Goal: Task Accomplishment & Management: Use online tool/utility

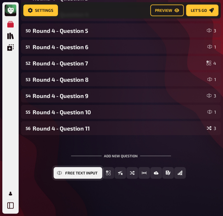
click at [64, 174] on button "Free Text Input" at bounding box center [77, 173] width 49 height 12
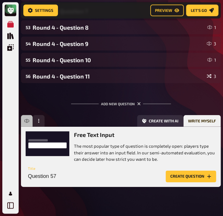
scroll to position [913, 0]
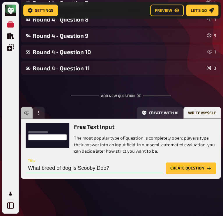
type input "What breed of dog is Scooby Doo?"
click at [177, 170] on button "Create question" at bounding box center [190, 169] width 50 height 12
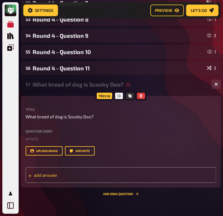
click at [54, 176] on span "add answer" at bounding box center [62, 174] width 56 height 5
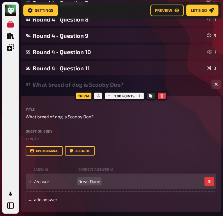
scroll to position [956, 0]
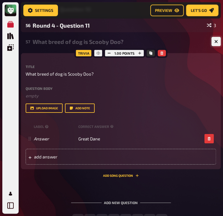
click at [215, 41] on icon "button" at bounding box center [216, 42] width 6 height 6
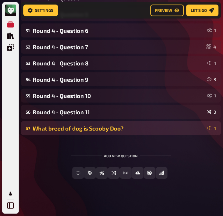
scroll to position [869, 0]
click at [56, 129] on div "What breed of dog is Scooby Doo?" at bounding box center [119, 128] width 172 height 7
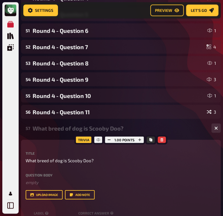
scroll to position [956, 0]
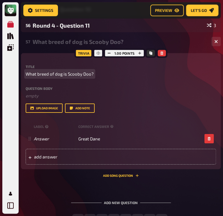
click at [52, 76] on span "What breed of dog is Scooby Doo?" at bounding box center [60, 74] width 68 height 7
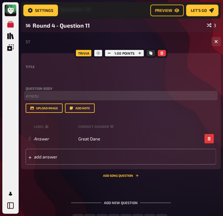
click at [48, 95] on p "﻿ empty" at bounding box center [121, 95] width 190 height 7
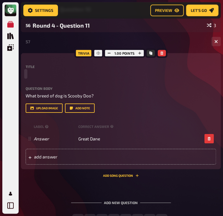
click at [45, 75] on p at bounding box center [121, 74] width 190 height 7
click at [216, 42] on icon "button" at bounding box center [216, 42] width 6 height 6
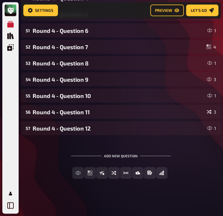
scroll to position [869, 0]
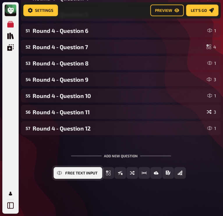
click at [77, 177] on button "Free Text Input" at bounding box center [77, 173] width 49 height 12
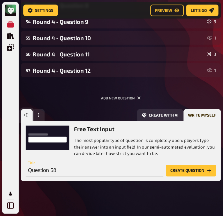
scroll to position [929, 0]
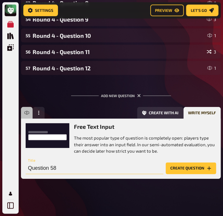
click at [57, 170] on input "Question 58" at bounding box center [95, 169] width 138 height 12
type input "Which 4 Hollywood A-Listers launched Planet Holl"
click at [69, 168] on input "text" at bounding box center [95, 169] width 138 height 12
type input "W"
type input "Round 4 - Question 13"
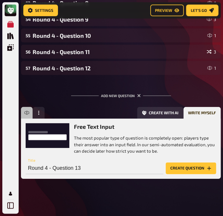
click at [181, 168] on button "Create question" at bounding box center [190, 169] width 50 height 12
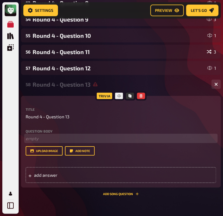
click at [34, 136] on p "﻿ empty" at bounding box center [121, 138] width 190 height 7
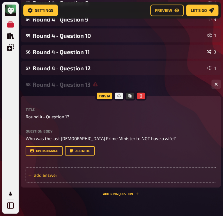
click at [46, 180] on div "add answer" at bounding box center [121, 175] width 190 height 16
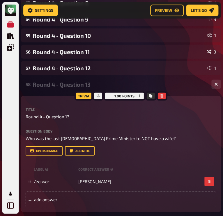
click at [194, 156] on div "Title Round 4 - Question 13 Question body Who was the last British Prime Minist…" at bounding box center [121, 158] width 190 height 100
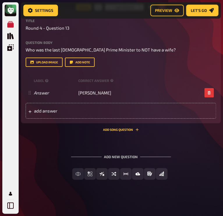
scroll to position [1019, 0]
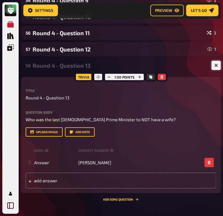
click at [217, 65] on icon "button" at bounding box center [215, 65] width 3 height 3
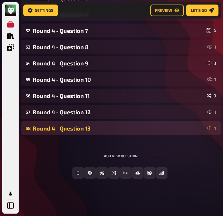
scroll to position [885, 0]
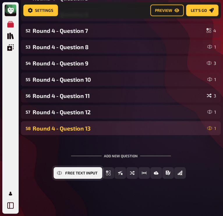
click at [76, 172] on span "Free Text Input" at bounding box center [81, 173] width 32 height 4
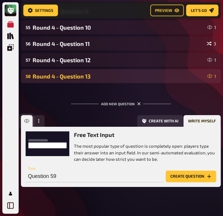
scroll to position [946, 0]
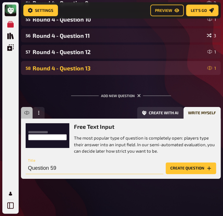
click at [67, 168] on input "Question 59" at bounding box center [95, 169] width 138 height 12
type input "Round 4 - Question 14"
click at [188, 166] on button "Create question" at bounding box center [190, 169] width 50 height 12
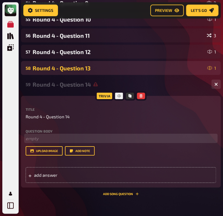
click at [32, 137] on p "﻿ empty" at bounding box center [121, 138] width 190 height 7
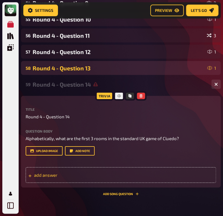
click at [46, 174] on span "add answer" at bounding box center [62, 174] width 56 height 5
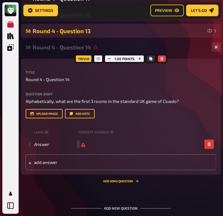
scroll to position [986, 0]
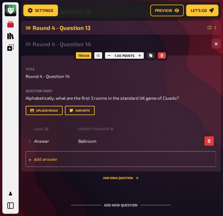
click at [74, 160] on span "add answer" at bounding box center [62, 158] width 56 height 5
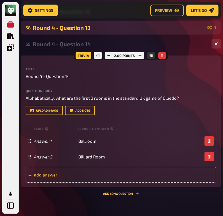
click at [85, 173] on span "add answer" at bounding box center [62, 174] width 56 height 5
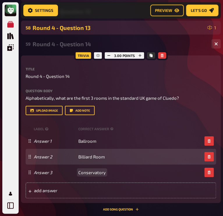
scroll to position [1007, 0]
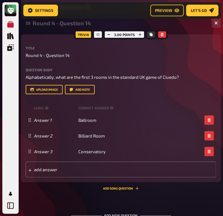
click at [76, 190] on div "Trivia 3.00 points Title Round 4 - Question 14 Question body Alphabetically, wh…" at bounding box center [120, 113] width 199 height 156
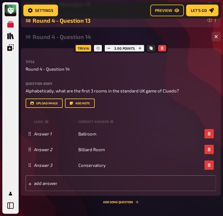
scroll to position [992, 0]
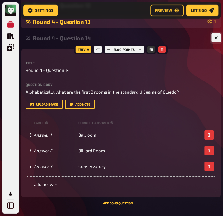
click at [213, 35] on button "button" at bounding box center [215, 37] width 9 height 9
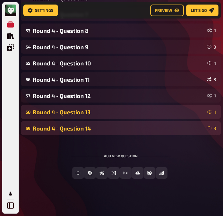
scroll to position [902, 0]
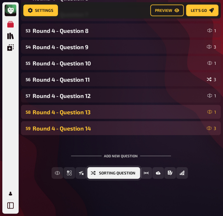
click at [125, 172] on span "Sorting Question" at bounding box center [117, 173] width 36 height 4
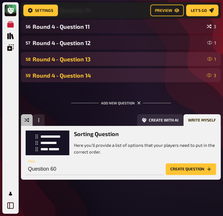
scroll to position [955, 0]
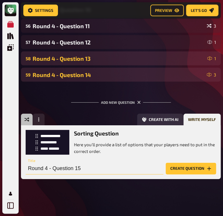
type input "Round 4 - Question 15"
click at [180, 168] on button "Create question" at bounding box center [190, 169] width 50 height 12
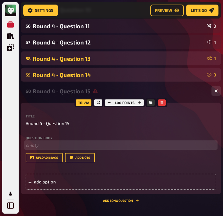
click at [43, 144] on p "﻿ empty" at bounding box center [121, 145] width 190 height 7
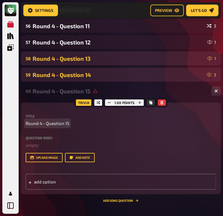
click at [57, 124] on span "Round 4 - Question 15" at bounding box center [48, 123] width 44 height 7
copy span "Round 4 - Question 15"
click at [161, 102] on icon "button" at bounding box center [161, 102] width 3 height 3
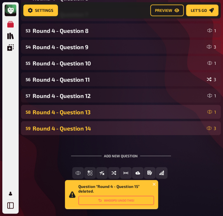
scroll to position [902, 0]
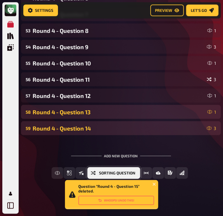
click at [128, 174] on span "Sorting Question" at bounding box center [117, 173] width 36 height 4
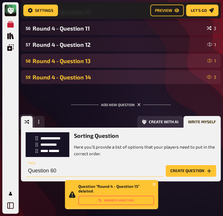
click at [128, 174] on input "Question 60" at bounding box center [95, 171] width 138 height 12
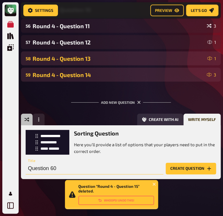
click at [64, 170] on input "Question 60" at bounding box center [95, 169] width 138 height 12
paste input "Round 4 - Question 15"
type input "Round 4 - Question 15"
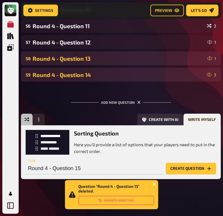
click at [154, 184] on icon "close" at bounding box center [153, 184] width 3 height 3
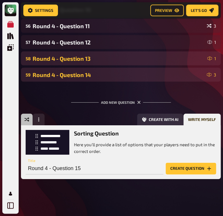
click at [187, 170] on button "Create question" at bounding box center [190, 169] width 50 height 12
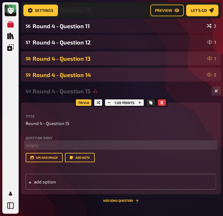
click at [41, 146] on p "﻿ empty" at bounding box center [121, 145] width 190 height 7
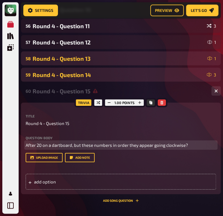
click at [81, 145] on span "After 20 on a dartboard, but these numbers in order they appear going clockwise?" at bounding box center [107, 144] width 162 height 5
click at [64, 146] on span "Put these numbers in order they appear going clockwise?" at bounding box center [83, 144] width 114 height 5
click at [68, 145] on span "Put these numbers in order they appear going clockwise?" at bounding box center [83, 144] width 114 height 5
click at [144, 144] on span "Put these numbers in the order they appear going clockwise?" at bounding box center [87, 144] width 122 height 5
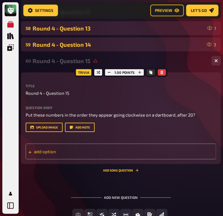
click at [41, 149] on div "add option" at bounding box center [121, 152] width 190 height 16
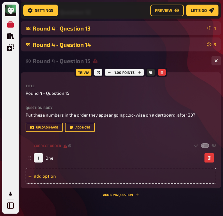
click at [44, 176] on div "add option" at bounding box center [121, 176] width 190 height 16
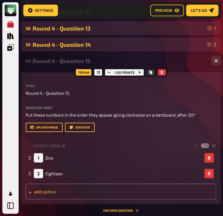
click at [54, 193] on div "add option" at bounding box center [121, 192] width 190 height 16
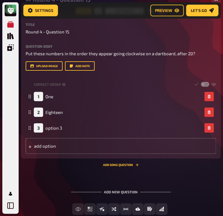
scroll to position [1045, 0]
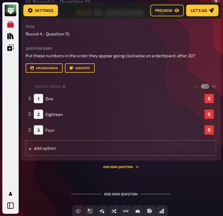
click at [60, 183] on div "Add new question Free Text Input Multiple Choice True / False Sorting Question …" at bounding box center [120, 205] width 199 height 44
click at [49, 149] on div "add option" at bounding box center [121, 148] width 190 height 16
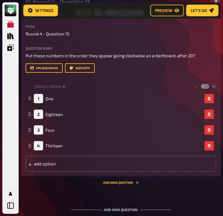
click at [37, 181] on div "Trivia 1.00 points Title Round 4 - Question 15 Question body Put these numbers …" at bounding box center [120, 98] width 199 height 171
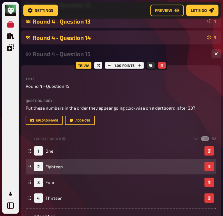
scroll to position [1004, 0]
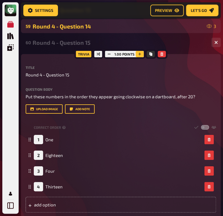
click at [138, 56] on icon "button" at bounding box center [139, 53] width 3 height 3
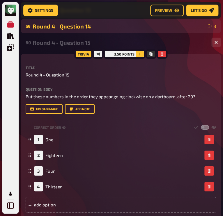
click at [138, 56] on icon "button" at bounding box center [139, 53] width 3 height 3
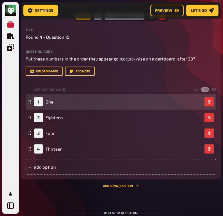
scroll to position [1043, 0]
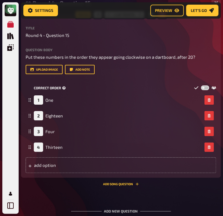
click at [206, 87] on label at bounding box center [205, 87] width 8 height 5
click at [201, 85] on input "checkbox" at bounding box center [200, 85] width 0 height 0
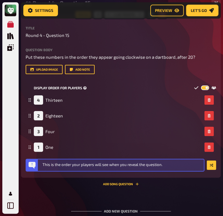
click at [205, 87] on label at bounding box center [205, 87] width 8 height 5
click at [201, 85] on input "checkbox" at bounding box center [200, 85] width 0 height 0
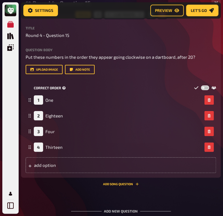
click at [204, 87] on label at bounding box center [205, 87] width 8 height 5
click at [201, 85] on input "checkbox" at bounding box center [200, 85] width 0 height 0
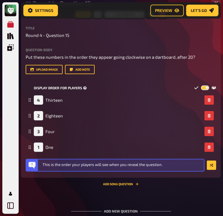
click at [205, 86] on label at bounding box center [205, 87] width 8 height 5
click at [201, 85] on input "checkbox" at bounding box center [200, 85] width 0 height 0
checkbox input "false"
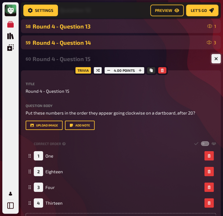
click at [213, 58] on button "button" at bounding box center [215, 58] width 9 height 9
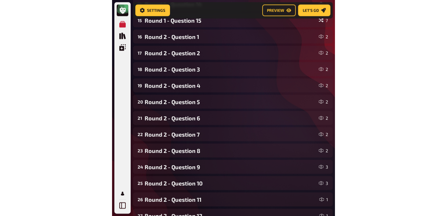
scroll to position [0, 0]
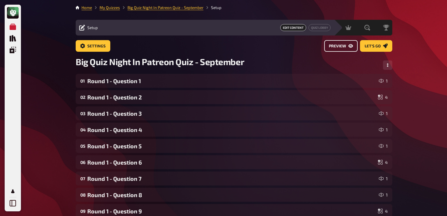
click at [222, 47] on span "Preview" at bounding box center [337, 46] width 17 height 4
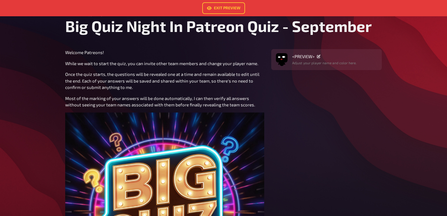
scroll to position [30, 0]
click at [216, 12] on link "Exit Preview" at bounding box center [223, 8] width 43 height 12
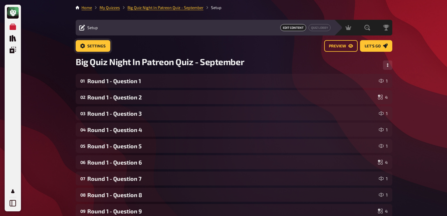
click at [97, 51] on link "Settings" at bounding box center [93, 46] width 35 height 12
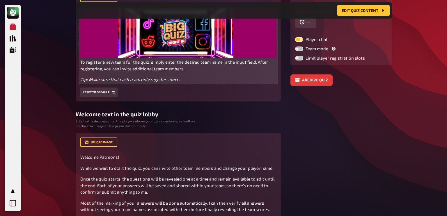
scroll to position [113, 0]
click at [174, 67] on span "To register a new team for the quiz, simply enter the desired team name in the …" at bounding box center [174, 65] width 188 height 12
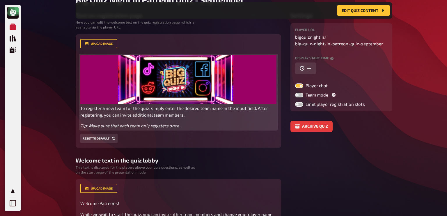
scroll to position [66, 0]
click at [187, 114] on p "To register a new team for the quiz, simply enter the desired team name in the …" at bounding box center [178, 111] width 196 height 13
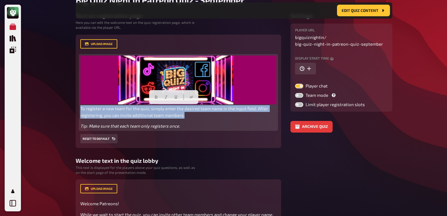
drag, startPoint x: 187, startPoint y: 117, endPoint x: 70, endPoint y: 112, distance: 117.0
click at [70, 112] on div "My Quizzes Quiz Library Overlays My Account Home My Quizzes Big Quiz Night In P…" at bounding box center [223, 212] width 447 height 557
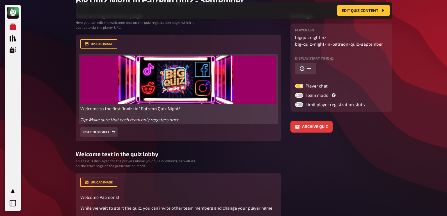
click at [99, 118] on span "Tip: Make sure that each team only registers once." at bounding box center [129, 119] width 99 height 5
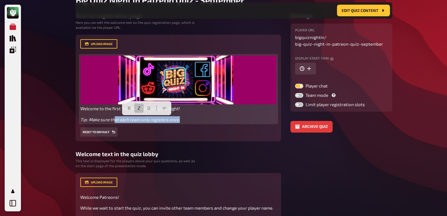
drag, startPoint x: 182, startPoint y: 118, endPoint x: 114, endPoint y: 119, distance: 67.5
click at [114, 119] on p "Tip: Make sure that each team only registers once." at bounding box center [178, 119] width 196 height 7
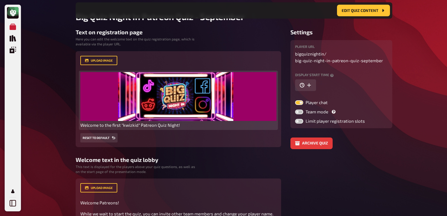
scroll to position [49, 0]
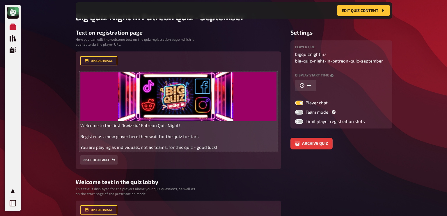
click at [222, 84] on icon "button" at bounding box center [308, 85] width 5 height 5
click at [222, 84] on input "09/30/2025 5:47 PM" at bounding box center [328, 86] width 66 height 12
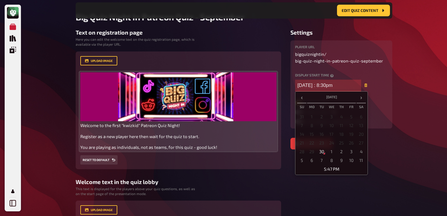
type input "09/30/2025 5:47 PM"
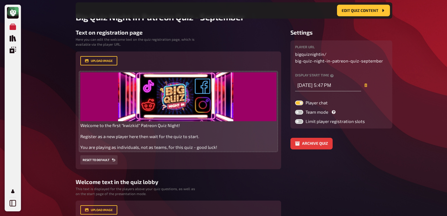
click at [222, 94] on div "Player URL bigquiznightin / big-quiz-night-in-patreon-quiz-september Display st…" at bounding box center [341, 84] width 102 height 88
click at [222, 83] on icon "button" at bounding box center [365, 84] width 3 height 3
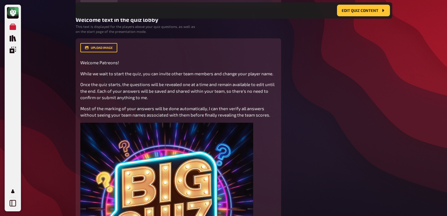
scroll to position [213, 0]
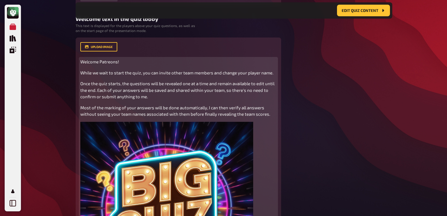
click at [162, 77] on div "Welcome Patreons! While we wait to start the quiz, you can invite other team me…" at bounding box center [178, 179] width 196 height 243
click at [213, 71] on span "While we wait to start the quiz, you can invite other team members and change y…" at bounding box center [176, 72] width 193 height 5
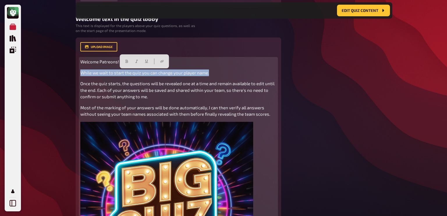
drag, startPoint x: 208, startPoint y: 72, endPoint x: 67, endPoint y: 69, distance: 141.4
click at [67, 69] on div "My Quizzes Quiz Library Overlays My Account Home My Quizzes Big Quiz Night In P…" at bounding box center [223, 67] width 447 height 561
click at [216, 72] on p "While we wait to start the quiz you can change your player name." at bounding box center [178, 72] width 196 height 7
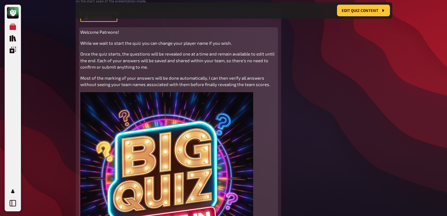
scroll to position [242, 0]
click at [153, 69] on p "Once the quiz starts, the questions will be revealed one at a time and remain a…" at bounding box center [178, 60] width 196 height 20
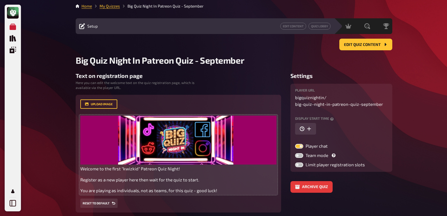
scroll to position [0, 0]
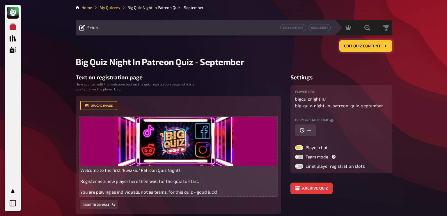
click at [222, 48] on span "Edit Quiz content" at bounding box center [362, 46] width 37 height 4
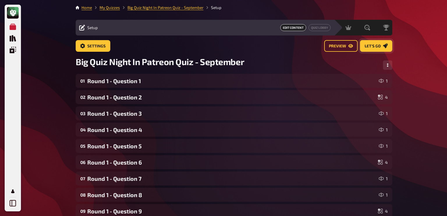
click at [222, 49] on link "Let's go" at bounding box center [376, 46] width 32 height 12
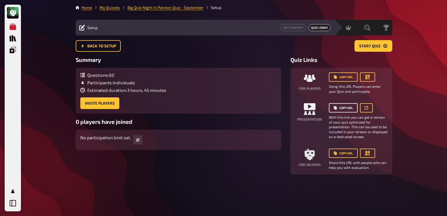
click at [222, 109] on icon "Copy URL" at bounding box center [334, 107] width 3 height 3
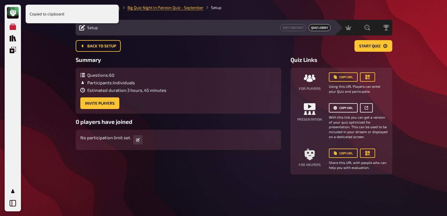
click at [222, 107] on icon at bounding box center [365, 107] width 3 height 3
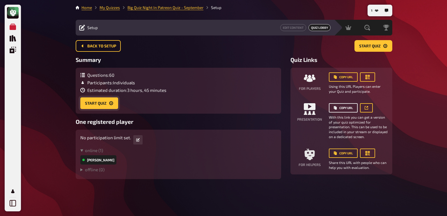
click at [96, 105] on button "Start Quiz" at bounding box center [99, 103] width 38 height 12
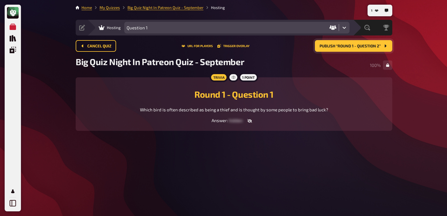
click at [222, 44] on span "Publish “Round 1 - Question 2”" at bounding box center [349, 46] width 61 height 4
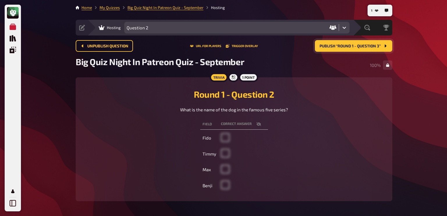
click at [222, 44] on span "Publish “Round 1 - Question 3”" at bounding box center [349, 46] width 61 height 4
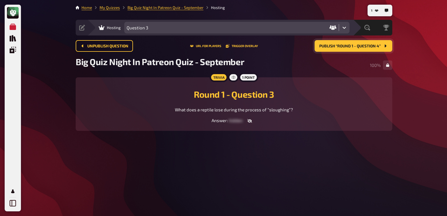
click at [222, 46] on span "Publish “Round 1 - Question 4”" at bounding box center [349, 46] width 61 height 4
click at [222, 43] on button "Publish “Round 1 - Question 5”" at bounding box center [353, 46] width 77 height 12
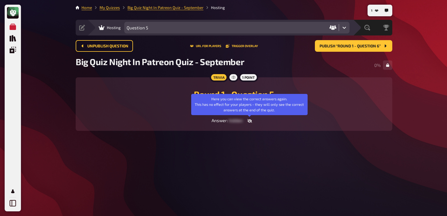
click at [222, 120] on icon "button" at bounding box center [249, 121] width 5 height 4
click at [222, 120] on icon "button" at bounding box center [262, 120] width 5 height 3
click at [222, 120] on icon "button" at bounding box center [249, 121] width 5 height 4
click at [222, 120] on icon "button" at bounding box center [262, 120] width 5 height 3
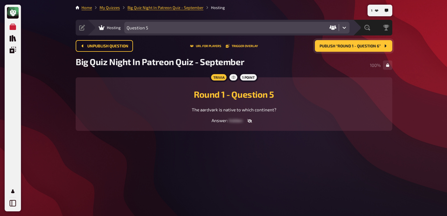
click at [222, 44] on span "Publish “Round 1 - Question 6”" at bounding box center [349, 46] width 61 height 4
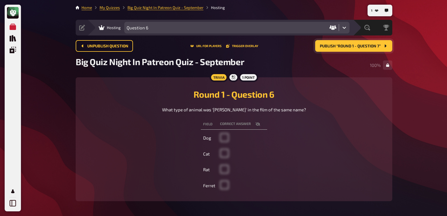
click at [222, 44] on span "Publish “Round 1 - Question 7”" at bounding box center [350, 46] width 61 height 4
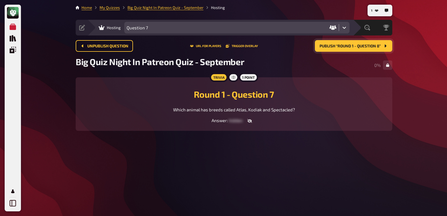
click at [222, 51] on button "Publish “Round 1 - Question 8”" at bounding box center [353, 46] width 77 height 12
click at [222, 45] on span "Publish “Round 1 - Question 9”" at bounding box center [349, 46] width 61 height 4
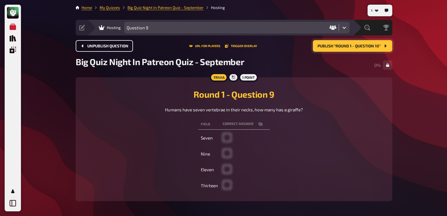
click at [114, 47] on span "Unpublish question" at bounding box center [107, 46] width 41 height 4
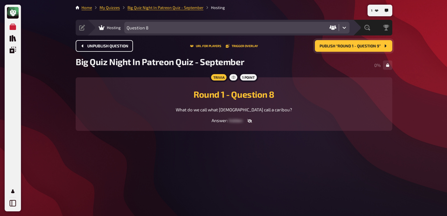
click at [222, 119] on button "button" at bounding box center [249, 121] width 14 height 6
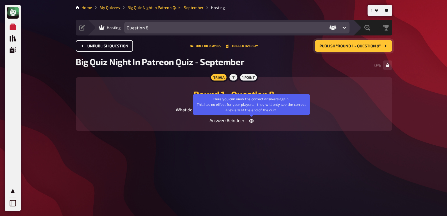
click at [222, 119] on icon "button" at bounding box center [251, 121] width 5 height 5
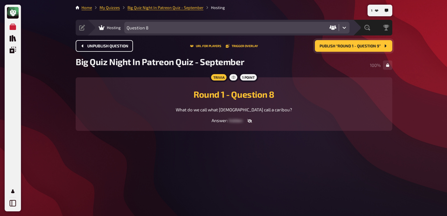
click at [222, 49] on button "Publish “Round 1 - Question 9”" at bounding box center [353, 46] width 77 height 12
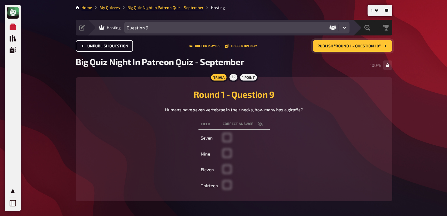
click at [222, 45] on span "Publish “Round 1 - Question 10”" at bounding box center [348, 46] width 63 height 4
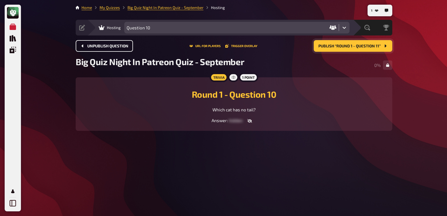
click at [222, 117] on div "Round 1 - Question 10 Which cat has no tail? Answer : hidden" at bounding box center [234, 104] width 302 height 40
click at [222, 120] on icon "button" at bounding box center [249, 121] width 5 height 4
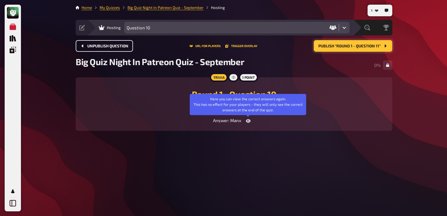
click at [222, 120] on button "button" at bounding box center [248, 121] width 14 height 6
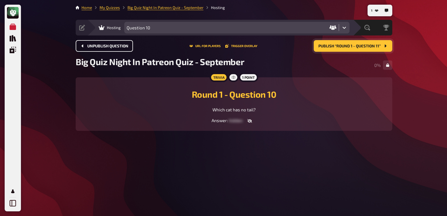
click at [222, 37] on main "Home My Quizzes Big Quiz Night In Patreon Quiz - September Hosting Setup Edit C…" at bounding box center [234, 72] width 316 height 135
click at [222, 47] on span "Publish “Round 1 - Question 11”" at bounding box center [349, 46] width 62 height 4
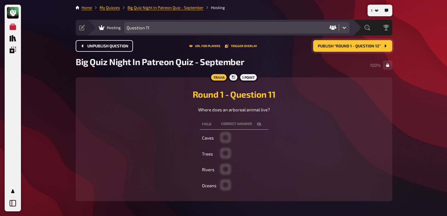
click at [222, 43] on button "Publish “Round 1 - Question 12”" at bounding box center [352, 46] width 79 height 12
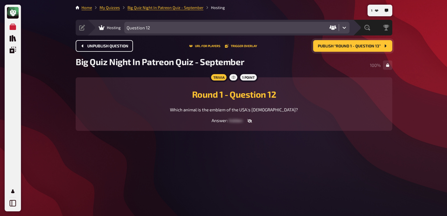
click at [222, 50] on button "Publish “Round 1 - Question 13”" at bounding box center [352, 46] width 79 height 12
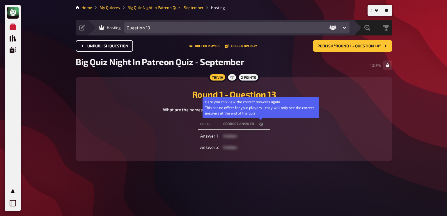
click at [222, 125] on icon "button" at bounding box center [260, 124] width 5 height 5
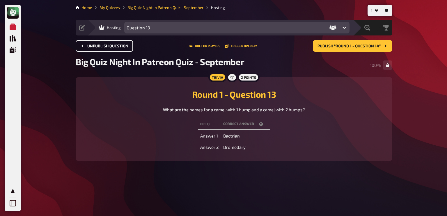
click at [222, 134] on div "Field correct answer Answer 1 Bactrian Answer 2 Dromedary" at bounding box center [234, 136] width 302 height 36
click at [222, 45] on span "Publish “Round 1 - Question 14”" at bounding box center [348, 46] width 63 height 4
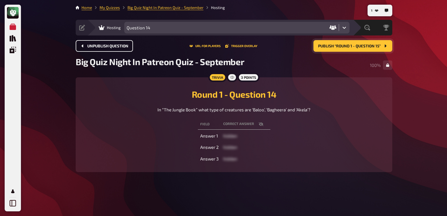
click at [222, 46] on span "Publish “Round 1 - Question 15”" at bounding box center [349, 46] width 63 height 4
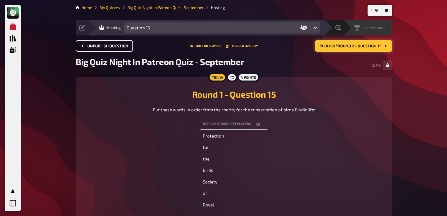
click at [222, 27] on span "Leaderboard" at bounding box center [373, 27] width 22 height 5
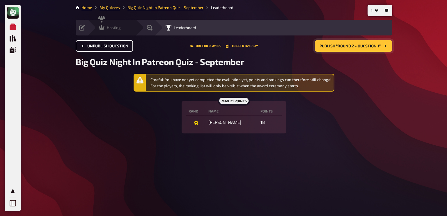
click at [108, 26] on span "Hosting" at bounding box center [114, 27] width 14 height 5
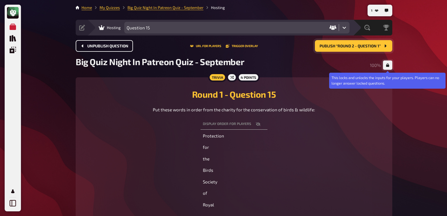
click at [222, 66] on icon "button" at bounding box center [387, 64] width 3 height 3
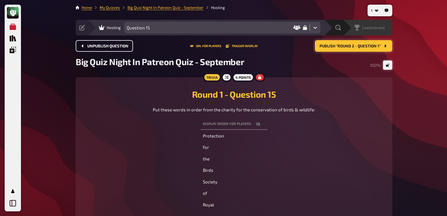
click at [222, 27] on span "Leaderboard" at bounding box center [373, 27] width 22 height 5
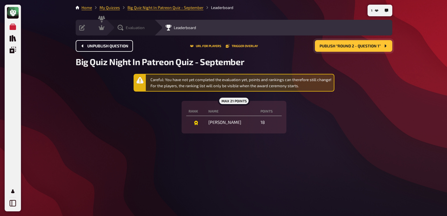
click at [143, 29] on span "Evaluation" at bounding box center [135, 27] width 19 height 5
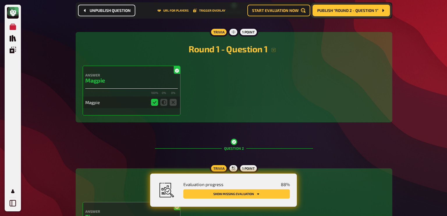
click at [222, 196] on button "Show missing evaluation" at bounding box center [236, 193] width 106 height 9
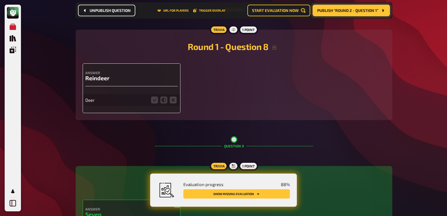
scroll to position [1044, 0]
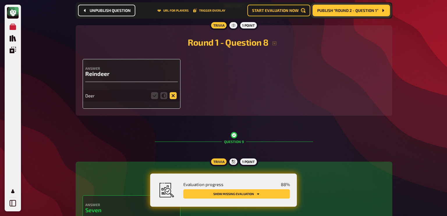
click at [171, 98] on icon at bounding box center [173, 95] width 7 height 7
click at [0, 0] on input "radio" at bounding box center [0, 0] width 0 height 0
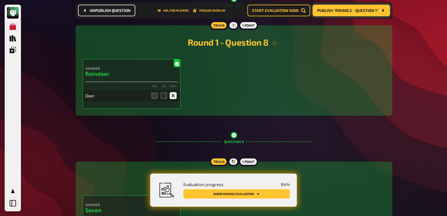
click at [222, 196] on button "Show missing evaluation" at bounding box center [236, 193] width 106 height 9
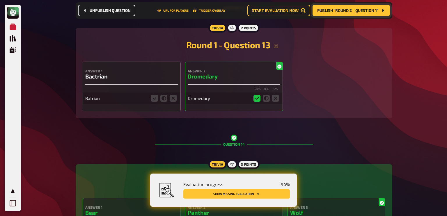
scroll to position [1727, 0]
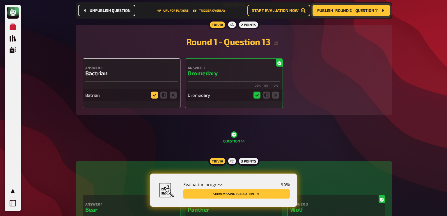
click at [155, 98] on icon at bounding box center [154, 95] width 7 height 7
click at [0, 0] on input "radio" at bounding box center [0, 0] width 0 height 0
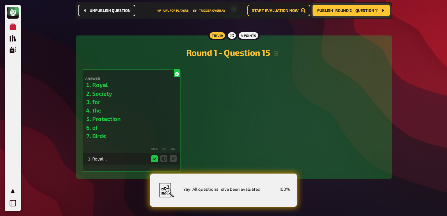
scroll to position [0, 0]
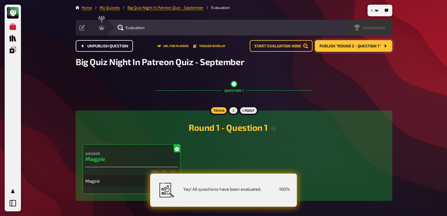
click at [222, 26] on span "Leaderboard" at bounding box center [373, 27] width 22 height 5
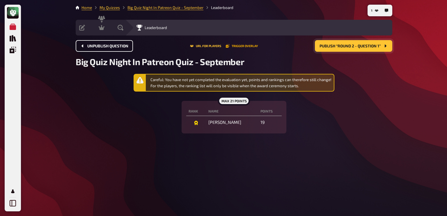
click at [222, 47] on button "Trigger Overlay" at bounding box center [242, 45] width 32 height 3
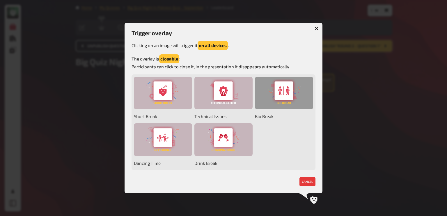
click at [222, 88] on div at bounding box center [284, 93] width 58 height 33
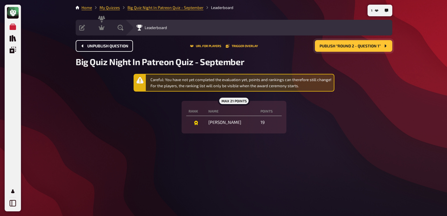
click at [222, 48] on div "Unpublish question URL for players Trigger Overlay Publish “Round 2 - Question …" at bounding box center [234, 46] width 316 height 12
click at [222, 45] on button "Trigger Overlay" at bounding box center [242, 45] width 32 height 3
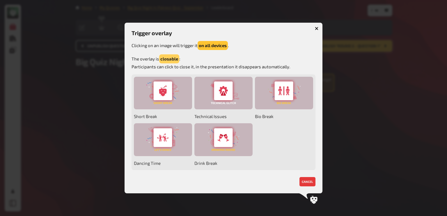
click at [168, 60] on button "closable" at bounding box center [169, 58] width 20 height 9
click at [208, 47] on button "on all devices" at bounding box center [212, 45] width 30 height 9
click at [222, 45] on p "Clicking on an image will trigger it on all devices ." at bounding box center [223, 45] width 184 height 9
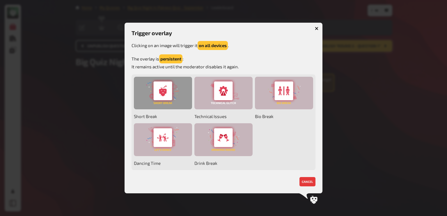
click at [164, 90] on div at bounding box center [163, 93] width 58 height 33
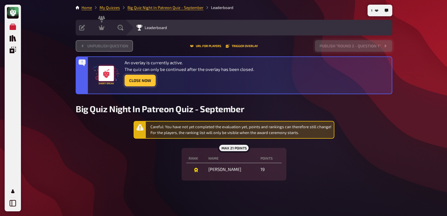
click at [143, 81] on button "Close Now" at bounding box center [139, 81] width 31 height 12
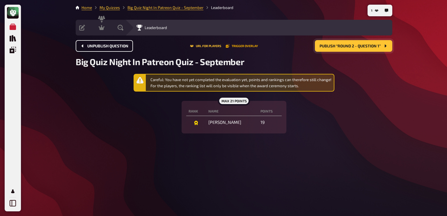
click at [222, 45] on button "Trigger Overlay" at bounding box center [242, 45] width 32 height 3
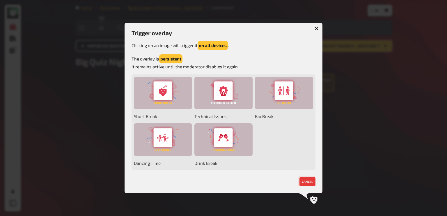
click at [222, 182] on button "cancel" at bounding box center [307, 181] width 16 height 9
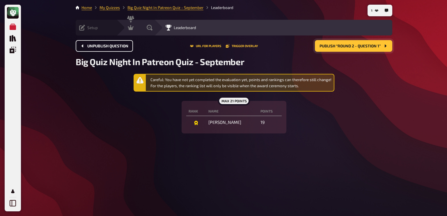
click at [93, 25] on span "Setup" at bounding box center [92, 27] width 10 height 5
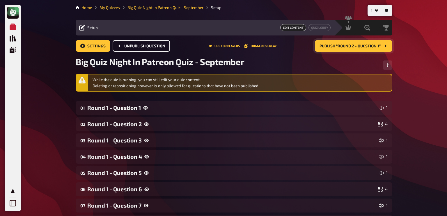
click at [132, 44] on span "Unpublish question" at bounding box center [144, 46] width 41 height 4
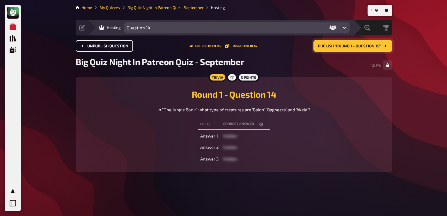
click at [116, 46] on span "Unpublish question" at bounding box center [107, 46] width 41 height 4
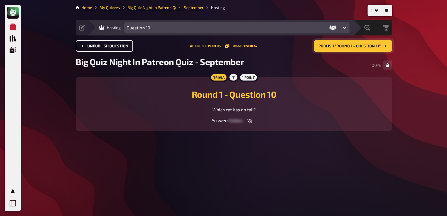
click at [116, 46] on span "Unpublish question" at bounding box center [107, 46] width 41 height 4
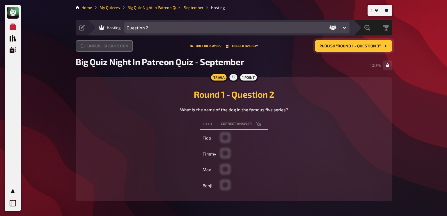
click at [116, 46] on div "Unpublish question URL for players Trigger Overlay Publish “Round 1 - Question …" at bounding box center [234, 46] width 316 height 12
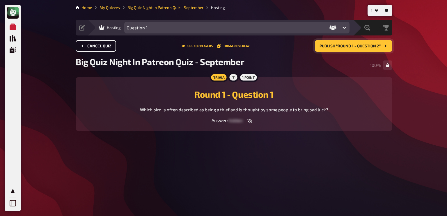
click at [103, 45] on span "Cancel Quiz" at bounding box center [99, 46] width 24 height 4
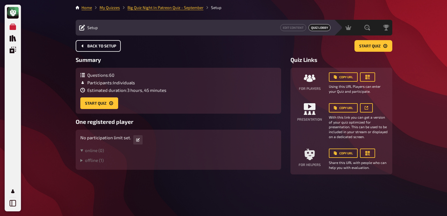
click at [97, 42] on button "Back to setup" at bounding box center [98, 46] width 45 height 12
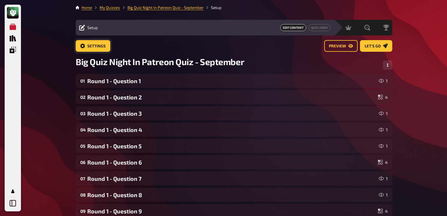
click at [85, 43] on link "Settings" at bounding box center [93, 46] width 35 height 12
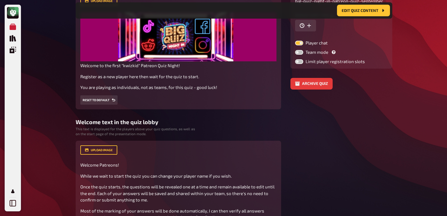
scroll to position [106, 0]
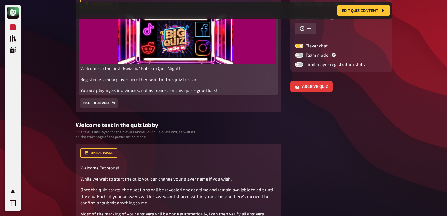
click at [198, 81] on span "Register as a new player here then wait for the quiz to start." at bounding box center [139, 79] width 119 height 5
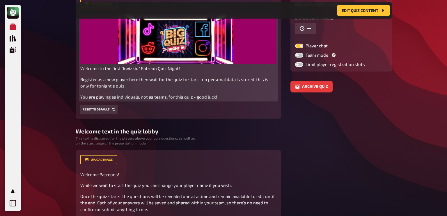
click at [191, 96] on span "You are playing as individuals, not as teams, for this quiz - good luck!" at bounding box center [148, 96] width 137 height 5
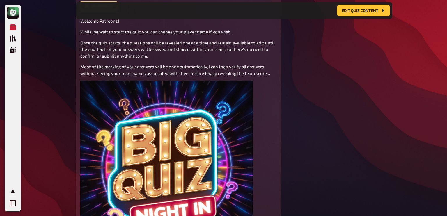
scroll to position [259, 0]
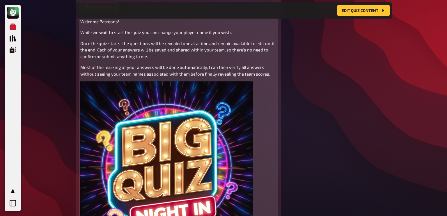
click at [222, 50] on span "Once the quiz starts, the questions will be revealed one at a time and remain a…" at bounding box center [177, 50] width 195 height 18
click at [115, 57] on p "Once the quiz starts, the questions will be revealed one at a time and remain a…" at bounding box center [178, 50] width 196 height 20
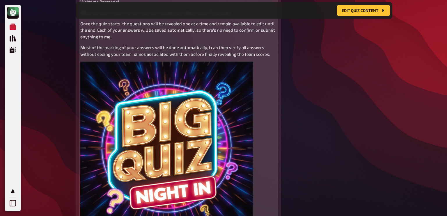
scroll to position [280, 0]
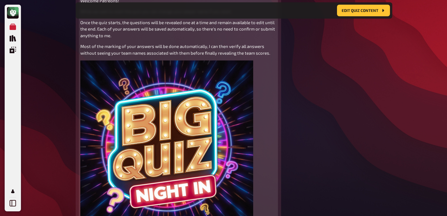
click at [206, 46] on span "Most of the marking of your answers will be done automatically, I can then veri…" at bounding box center [175, 50] width 190 height 12
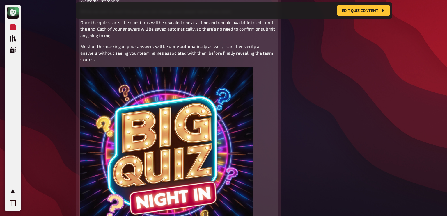
click at [206, 53] on span "Most of the marking of your answers will be done automatically as well, I can t…" at bounding box center [176, 53] width 193 height 18
click at [97, 59] on p "Most of the marking of your answers will be done automatically as well, I can t…" at bounding box center [178, 53] width 196 height 20
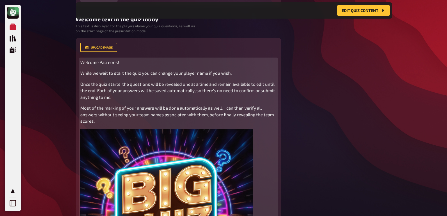
scroll to position [217, 0]
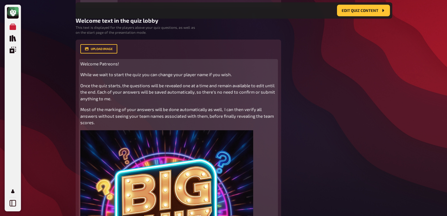
click at [207, 74] on span "While we wait to start the quiz you can change your player name if you wish." at bounding box center [155, 74] width 151 height 5
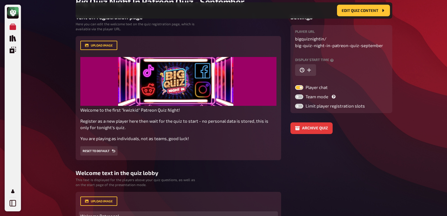
scroll to position [0, 0]
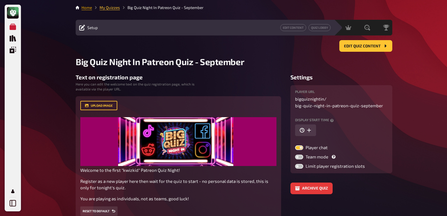
click at [88, 8] on link "Home" at bounding box center [86, 7] width 10 height 5
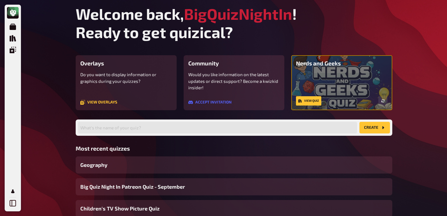
scroll to position [39, 0]
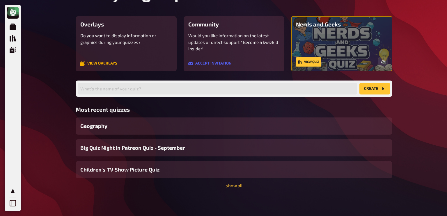
click at [99, 63] on link "View overlays" at bounding box center [98, 63] width 37 height 5
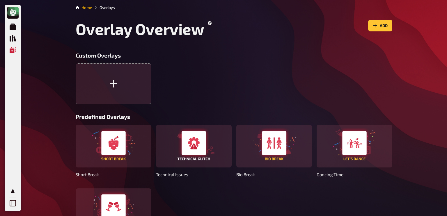
click at [85, 8] on link "Home" at bounding box center [86, 7] width 10 height 5
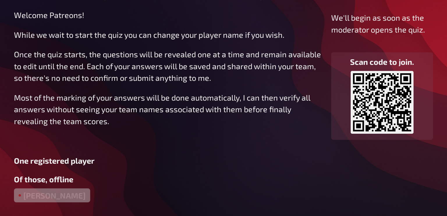
scroll to position [43, 0]
